Goal: Information Seeking & Learning: Check status

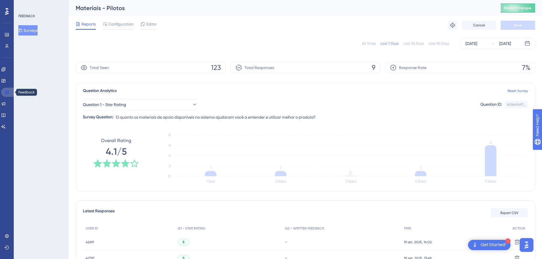
drag, startPoint x: 7, startPoint y: 92, endPoint x: 227, endPoint y: 65, distance: 221.4
click at [7, 92] on icon at bounding box center [7, 93] width 4 height 4
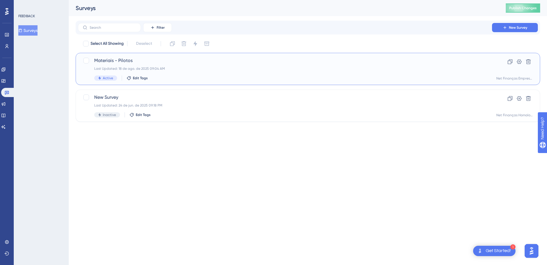
click at [148, 64] on div "Materiais - Pilotos Last Updated: 18 de ago. de 2025 09:04 AM Active Edit Tags" at bounding box center [285, 69] width 382 height 24
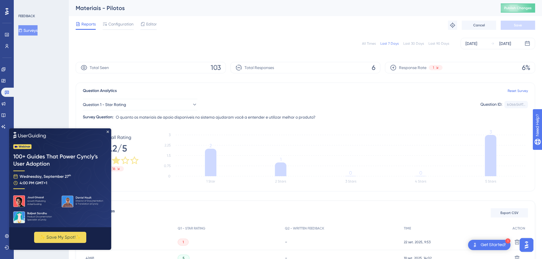
click at [370, 44] on div "All Times" at bounding box center [369, 43] width 14 height 5
click at [104, 129] on img at bounding box center [60, 177] width 102 height 99
click at [108, 132] on icon "Close Preview" at bounding box center [108, 131] width 2 height 2
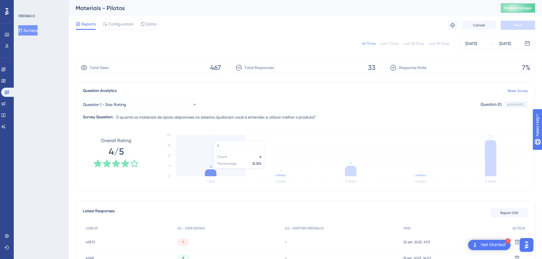
click at [208, 171] on icon at bounding box center [210, 172] width 11 height 7
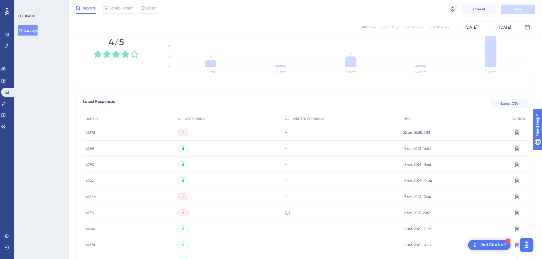
scroll to position [107, 0]
click at [93, 134] on span "42572" at bounding box center [90, 132] width 9 height 5
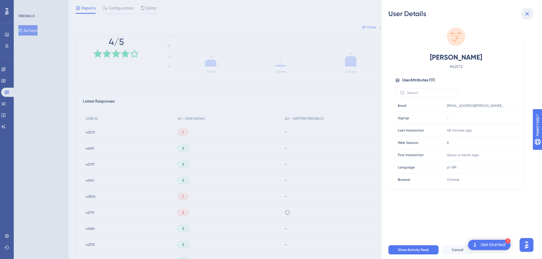
click at [523, 11] on button at bounding box center [526, 13] width 11 height 11
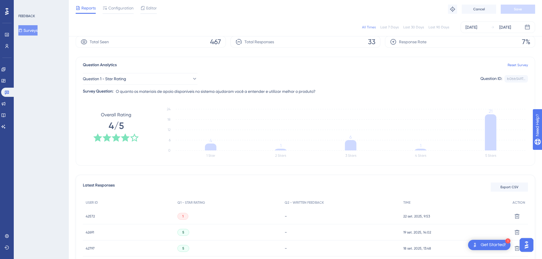
scroll to position [36, 0]
